Goal: Task Accomplishment & Management: Manage account settings

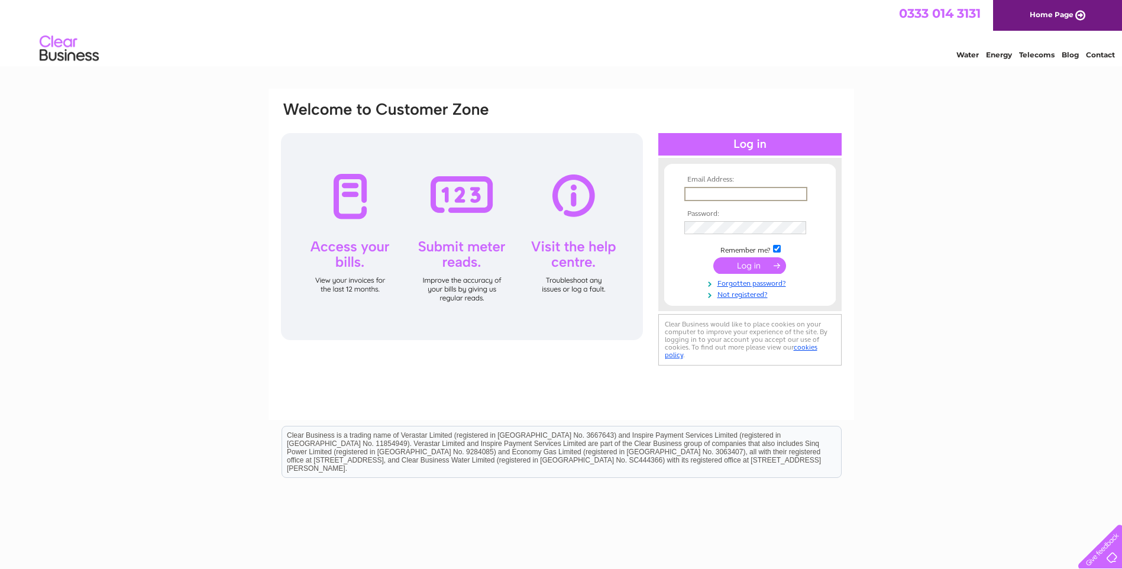
click at [720, 191] on input "text" at bounding box center [746, 194] width 123 height 14
type input "[EMAIL_ADDRESS][DOMAIN_NAME]"
click at [759, 266] on input "submit" at bounding box center [750, 265] width 73 height 17
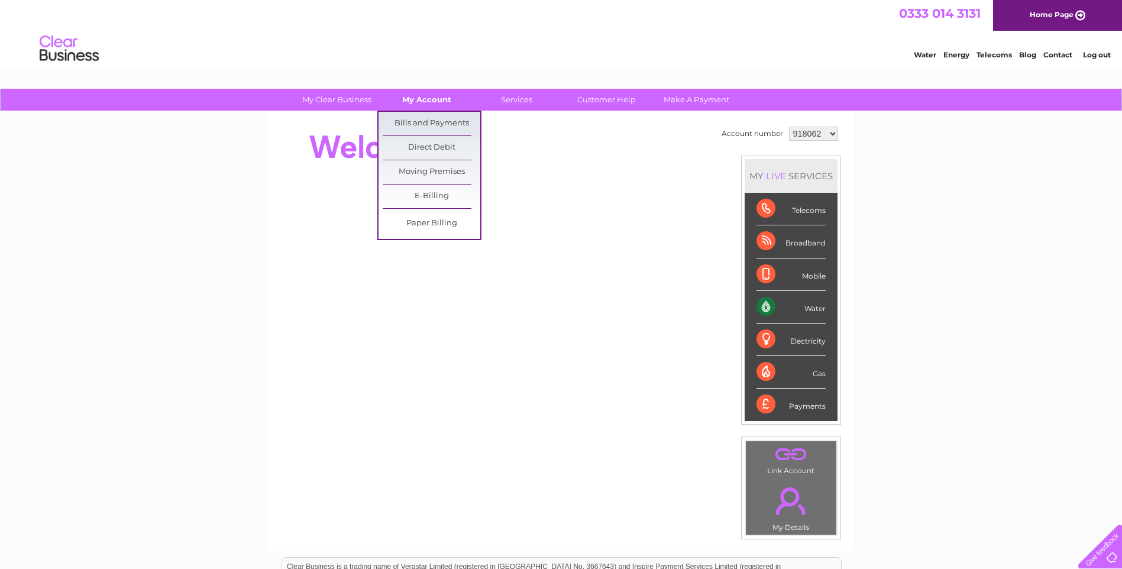
click at [447, 105] on link "My Account" at bounding box center [427, 100] width 98 height 22
click at [441, 119] on link "Bills and Payments" at bounding box center [432, 124] width 98 height 24
click at [439, 109] on link "My Account" at bounding box center [427, 100] width 98 height 22
click at [433, 125] on link "Bills and Payments" at bounding box center [432, 124] width 98 height 24
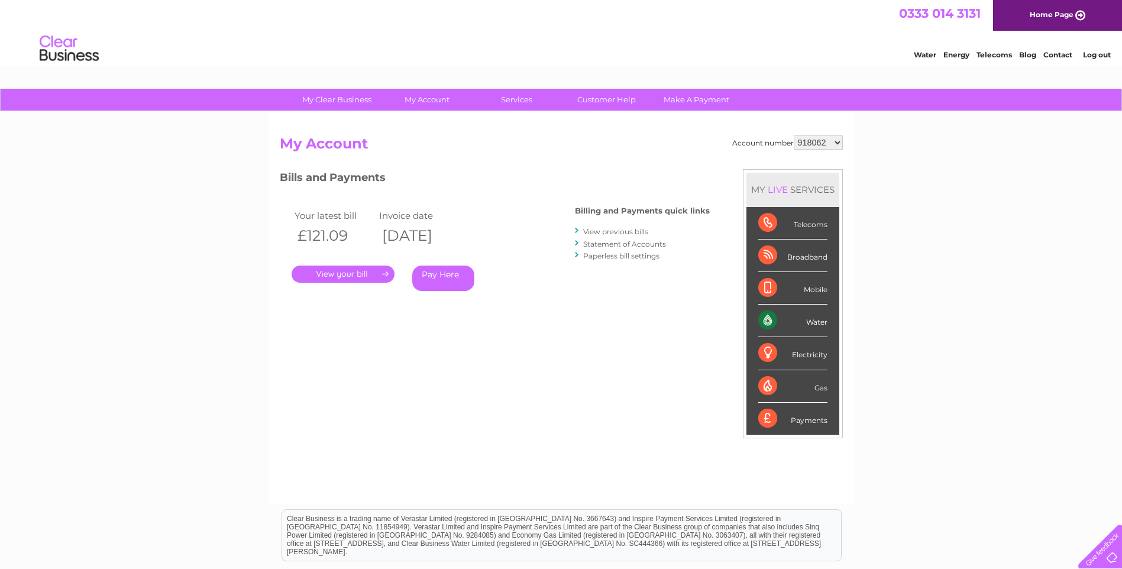
click at [354, 273] on link "." at bounding box center [343, 274] width 103 height 17
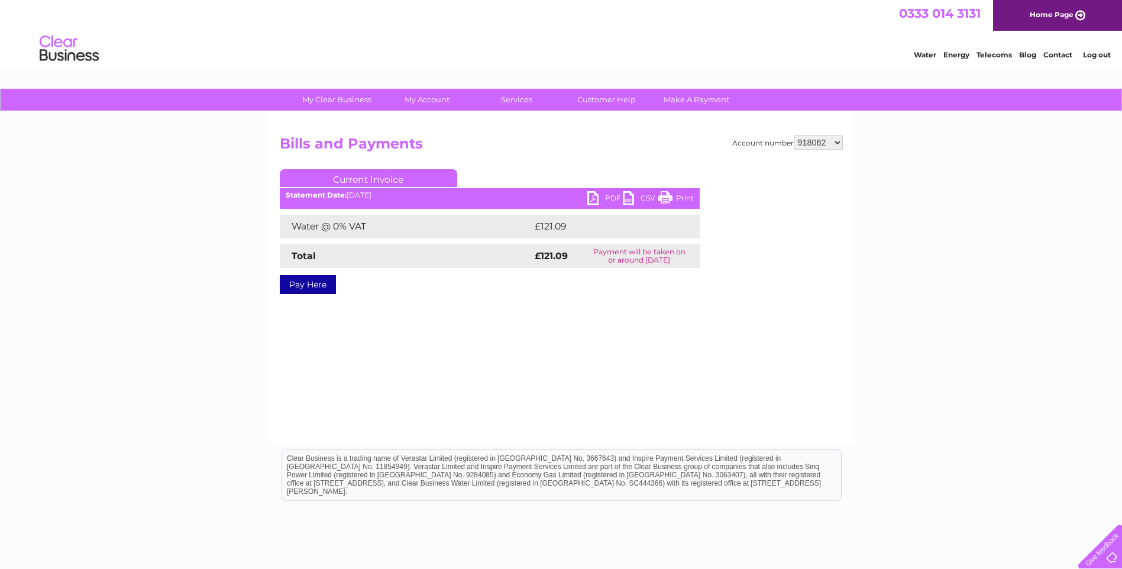
click at [591, 199] on link "PDF" at bounding box center [606, 199] width 36 height 17
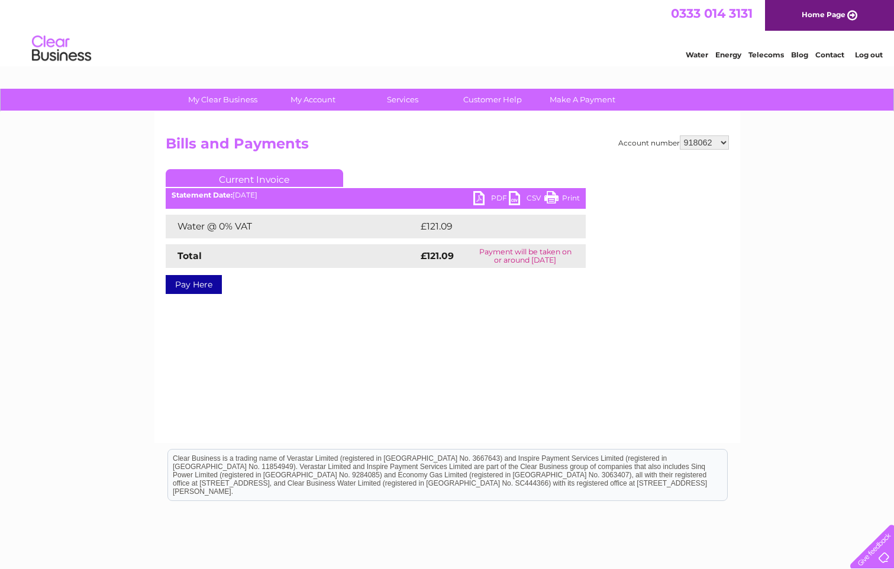
click at [728, 143] on select "918062 918064 918065 918066 1039637 1039659 1128316 1129866" at bounding box center [704, 142] width 49 height 14
select select "918064"
click at [680, 135] on select "918062 918064 918065 918066 1039637 1039659 1128316 1129866" at bounding box center [704, 142] width 49 height 14
click at [476, 198] on link "PDF" at bounding box center [491, 199] width 36 height 17
click at [720, 140] on select "918062 918064 918065 918066 1039637 1039659 1128316 1129866" at bounding box center [704, 142] width 49 height 14
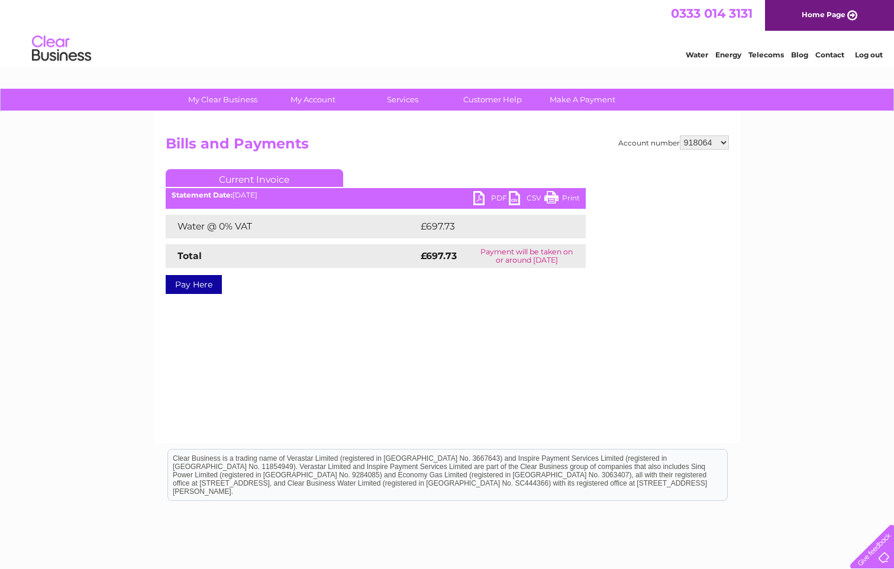
select select "918065"
click at [680, 135] on select "918062 918064 918065 918066 1039637 1039659 1128316 1129866" at bounding box center [704, 142] width 49 height 14
click at [482, 193] on link "PDF" at bounding box center [491, 199] width 36 height 17
click at [725, 140] on select "918062 918064 918065 918066 1039637 1039659 1128316 1129866" at bounding box center [704, 142] width 49 height 14
select select "918066"
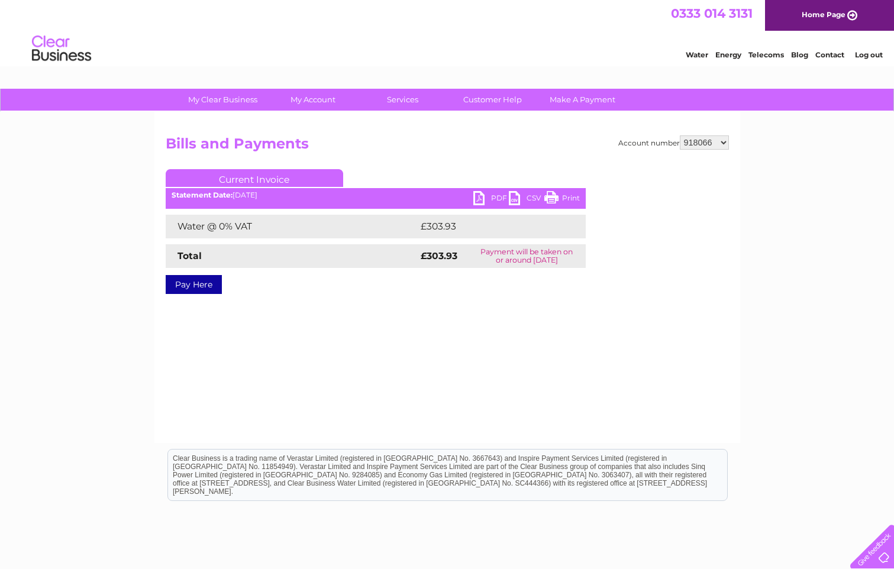
click at [680, 135] on select "918062 918064 918065 918066 1039637 1039659 1128316 1129866" at bounding box center [704, 142] width 49 height 14
click at [478, 195] on link "PDF" at bounding box center [491, 199] width 36 height 17
click at [724, 143] on select "918062 918064 918065 918066 1039637 1039659 1128316 1129866" at bounding box center [704, 142] width 49 height 14
select select "1039637"
click at [680, 135] on select "918062 918064 918065 918066 1039637 1039659 1128316 1129866" at bounding box center [704, 142] width 49 height 14
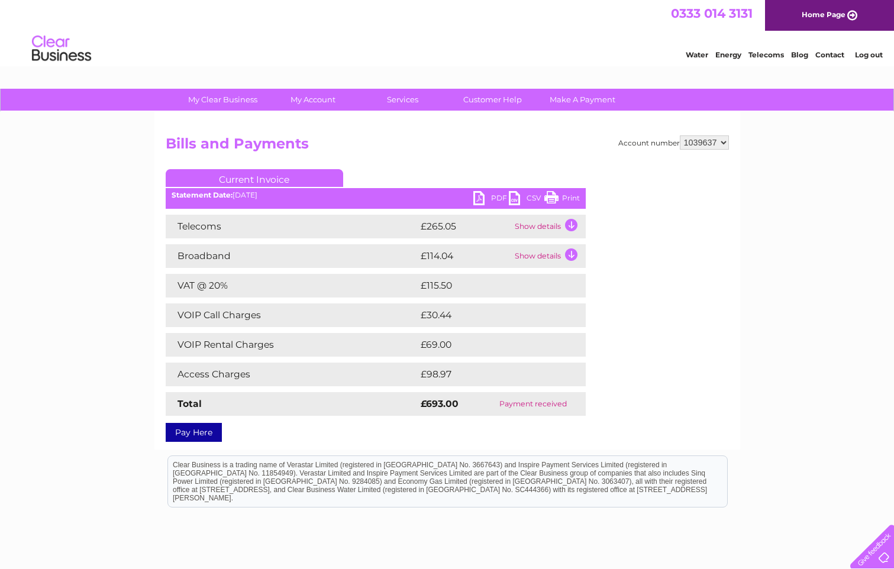
click at [724, 144] on select "918062 918064 918065 918066 1039637 1039659 1128316 1129866" at bounding box center [704, 142] width 49 height 14
select select "1039659"
click at [680, 135] on select "918062 918064 918065 918066 1039637 1039659 1128316 1129866" at bounding box center [704, 142] width 49 height 14
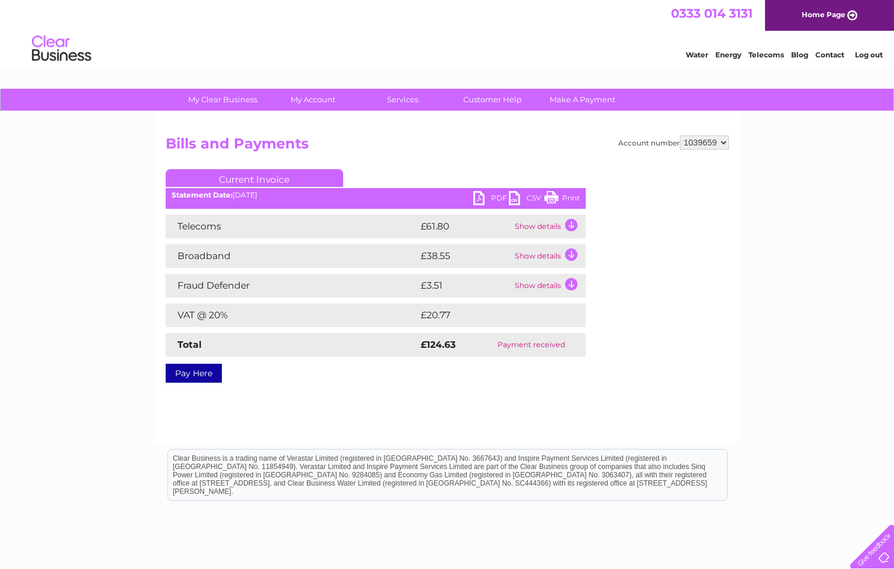
click at [722, 143] on select "918062 918064 918065 918066 1039637 1039659 1128316 1129866" at bounding box center [704, 142] width 49 height 14
select select "1128316"
click at [680, 135] on select "918062 918064 918065 918066 1039637 1039659 1128316 1129866" at bounding box center [704, 142] width 49 height 14
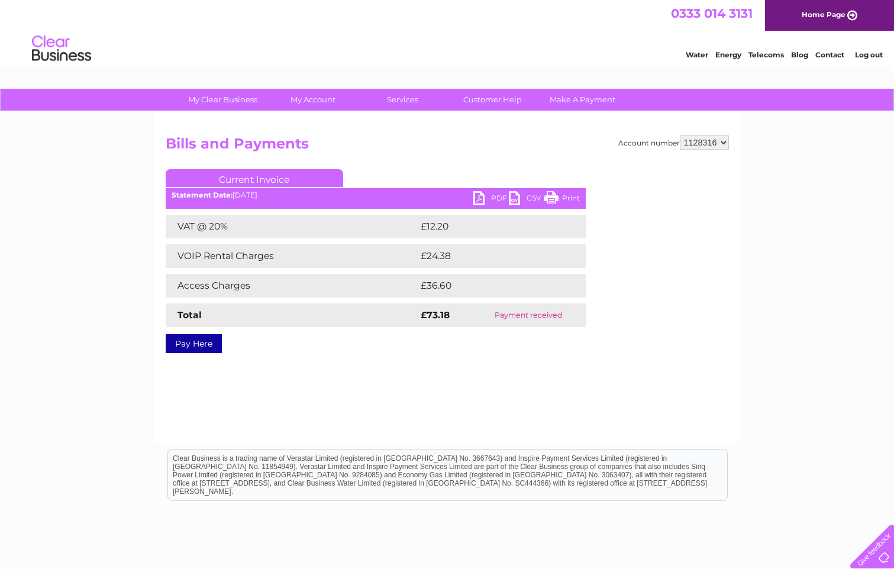
click at [722, 145] on select "918062 918064 918065 918066 1039637 1039659 1128316 1129866" at bounding box center [704, 142] width 49 height 14
select select "1129866"
click at [680, 135] on select "918062 918064 918065 918066 1039637 1039659 1128316 1129866" at bounding box center [704, 142] width 49 height 14
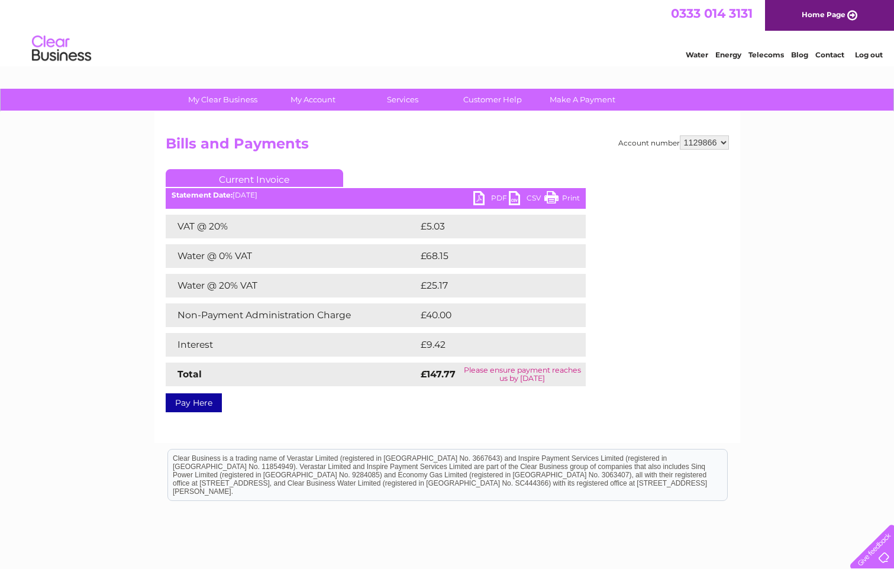
click at [476, 196] on link "PDF" at bounding box center [491, 199] width 36 height 17
